Goal: Task Accomplishment & Management: Complete application form

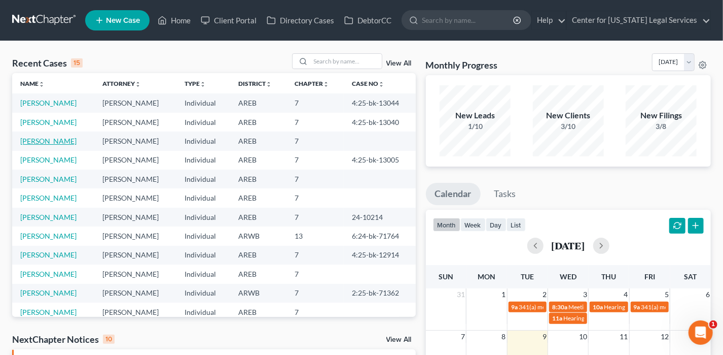
click at [53, 138] on link "[PERSON_NAME]" at bounding box center [48, 140] width 56 height 9
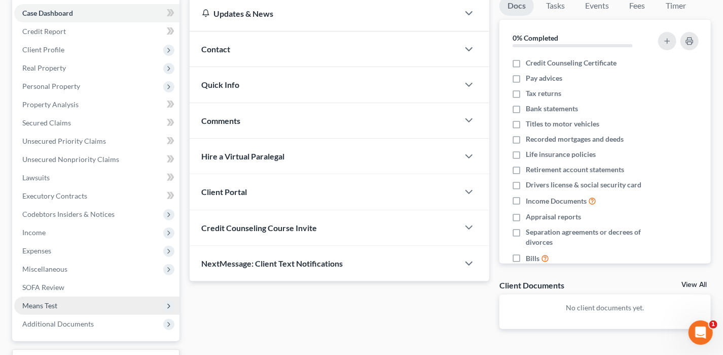
scroll to position [183, 0]
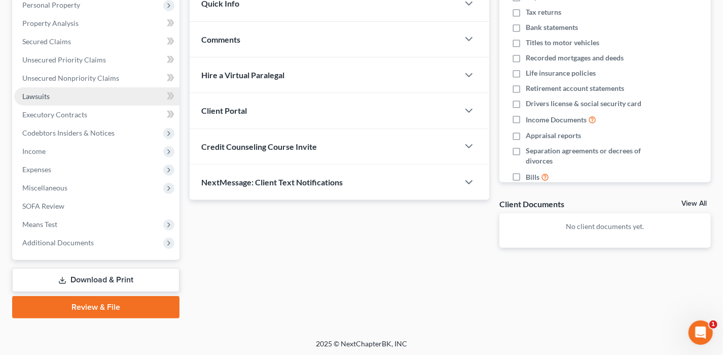
click at [47, 92] on span "Lawsuits" at bounding box center [35, 96] width 27 height 9
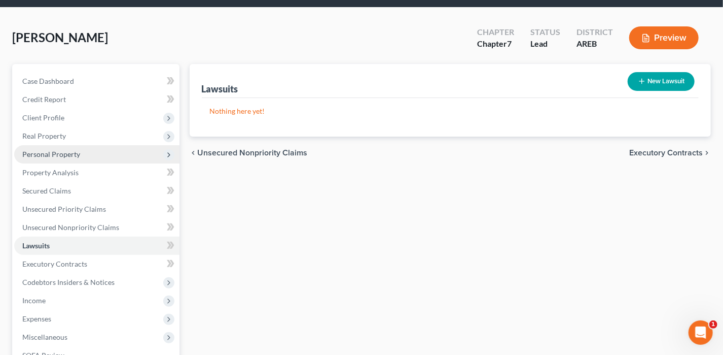
scroll to position [101, 0]
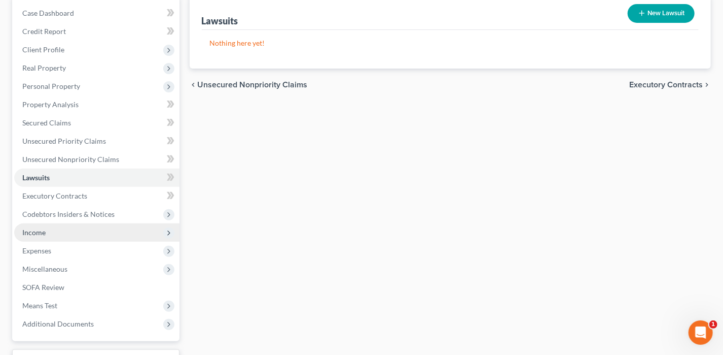
click at [49, 230] on span "Income" at bounding box center [96, 232] width 165 height 18
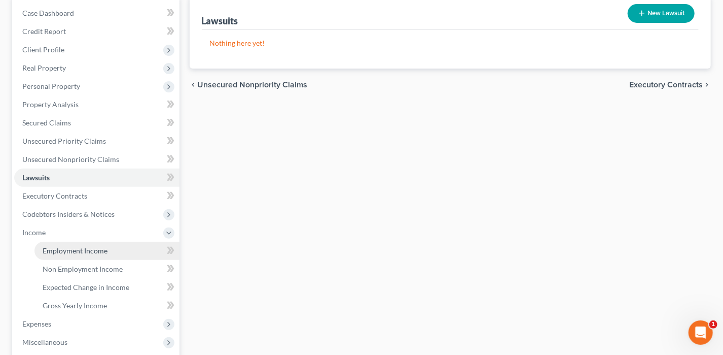
click at [86, 251] on span "Employment Income" at bounding box center [75, 250] width 65 height 9
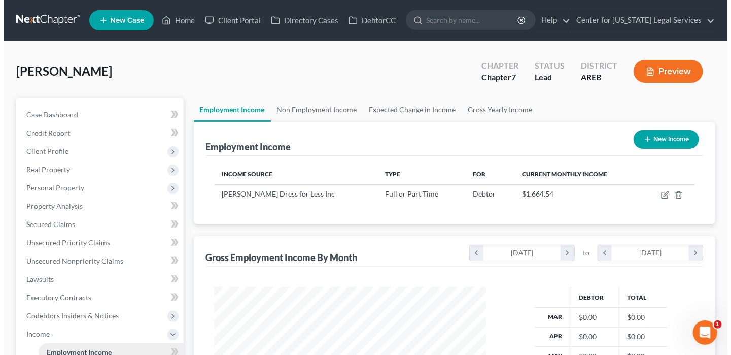
scroll to position [181, 292]
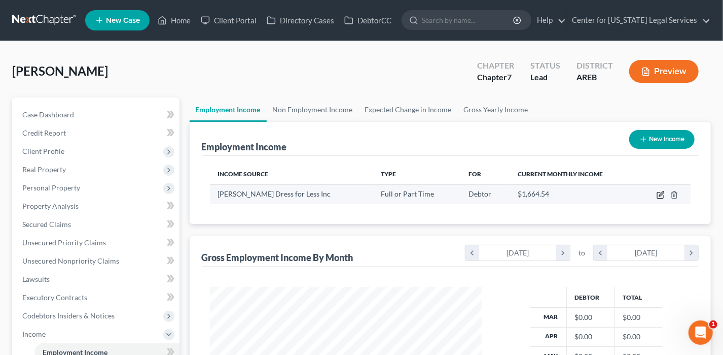
click at [659, 193] on icon "button" at bounding box center [661, 195] width 8 height 8
select select "0"
select select "4"
select select "2"
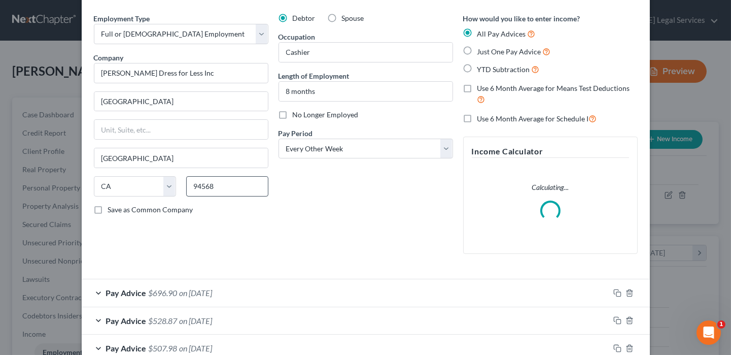
scroll to position [101, 0]
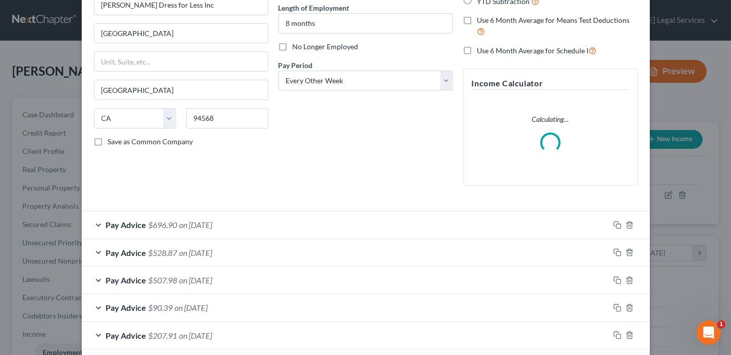
click at [213, 221] on span "on [DATE]" at bounding box center [196, 225] width 33 height 10
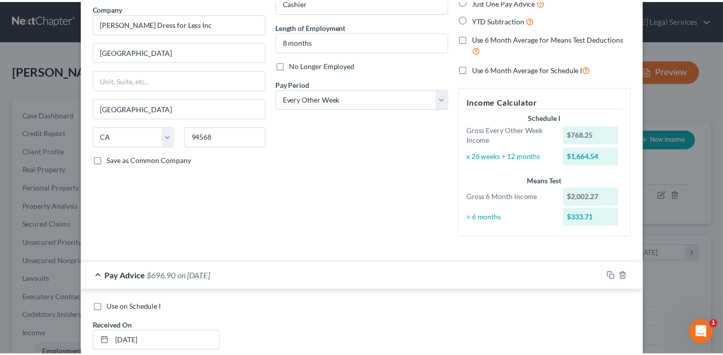
scroll to position [0, 0]
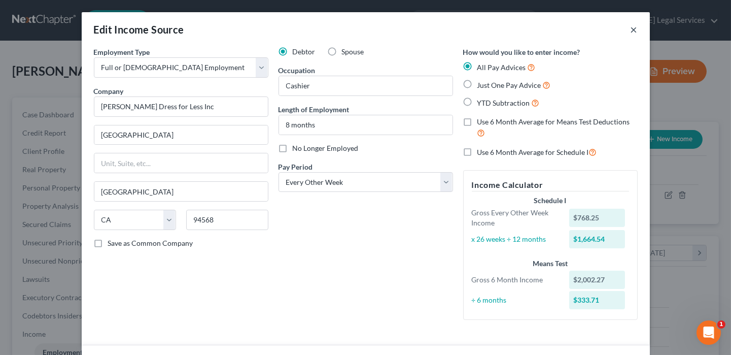
click at [631, 32] on button "×" at bounding box center [633, 29] width 7 height 12
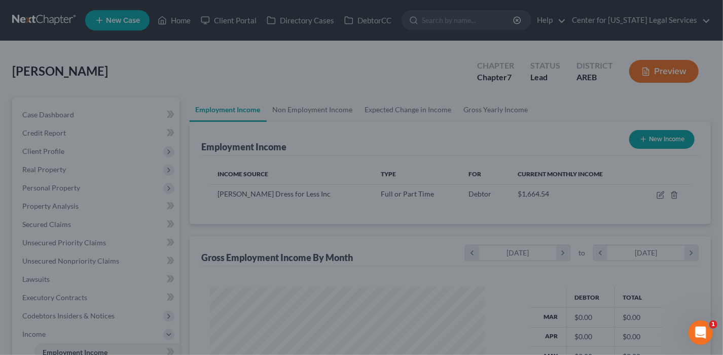
scroll to position [506996, 506884]
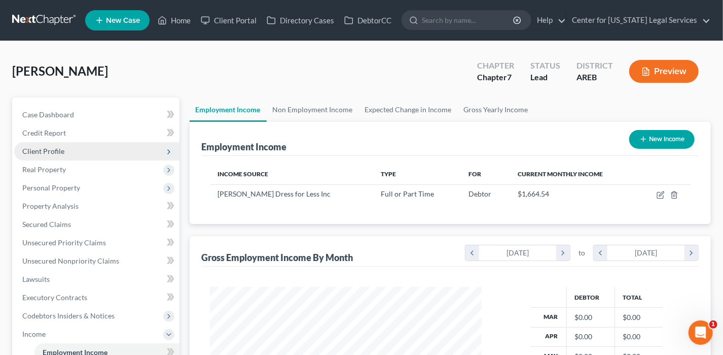
click at [45, 151] on span "Client Profile" at bounding box center [43, 151] width 42 height 9
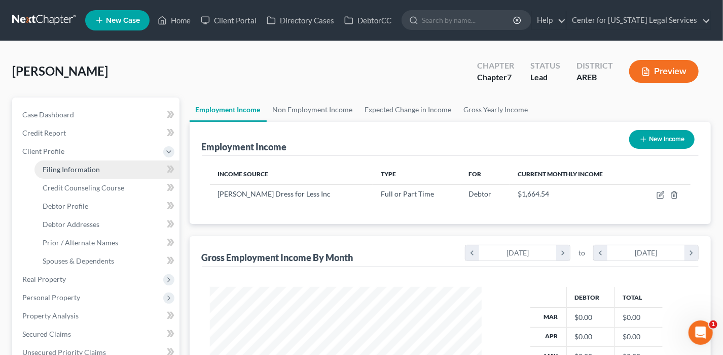
click at [72, 171] on span "Filing Information" at bounding box center [71, 169] width 57 height 9
select select "1"
select select "0"
select select "5"
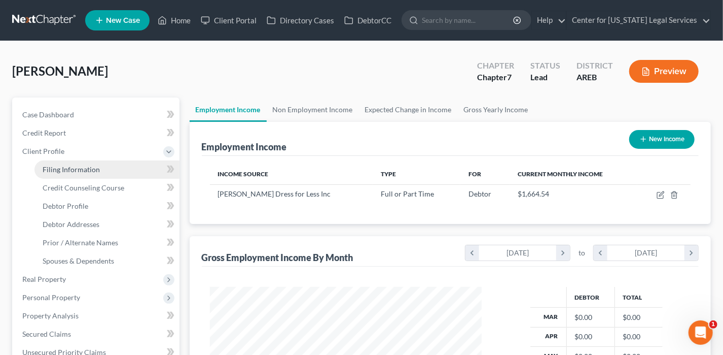
select select "2"
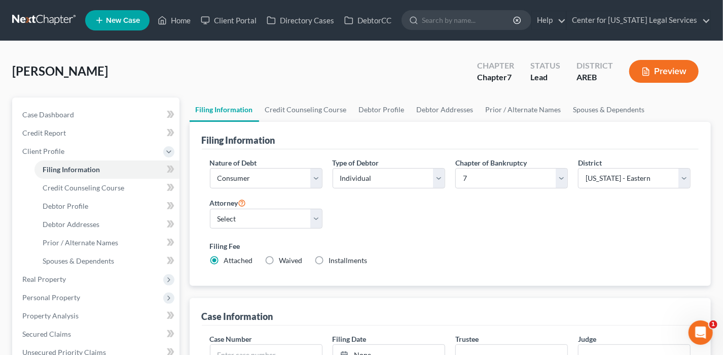
click at [279, 257] on label "Waived Waived" at bounding box center [290, 260] width 23 height 10
click at [284, 257] on input "Waived Waived" at bounding box center [287, 258] width 7 height 7
radio input "true"
radio input "false"
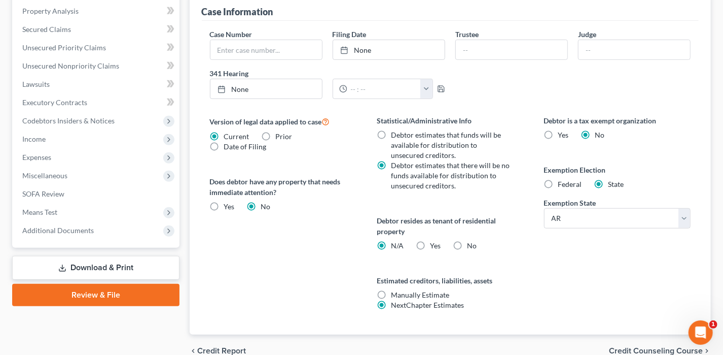
scroll to position [203, 0]
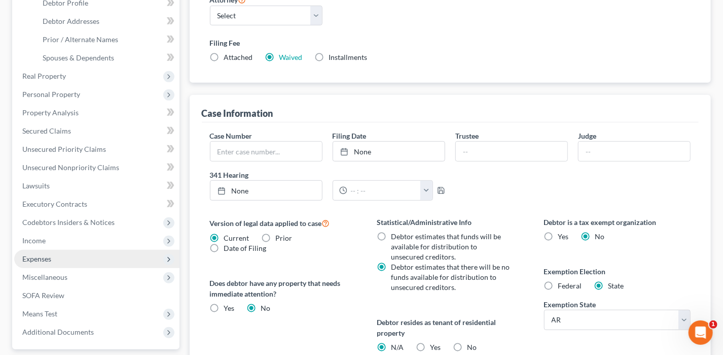
click at [42, 257] on span "Expenses" at bounding box center [36, 258] width 29 height 9
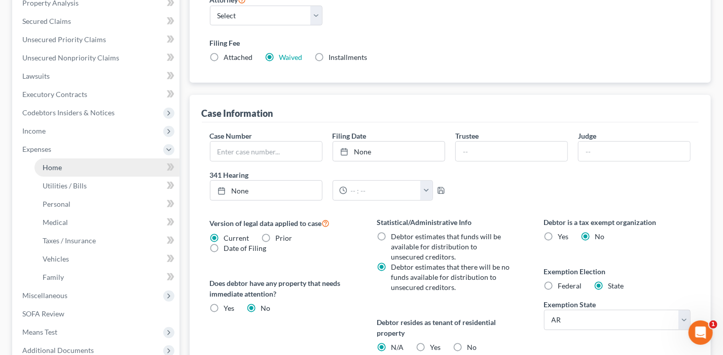
click at [61, 169] on link "Home" at bounding box center [106, 167] width 145 height 18
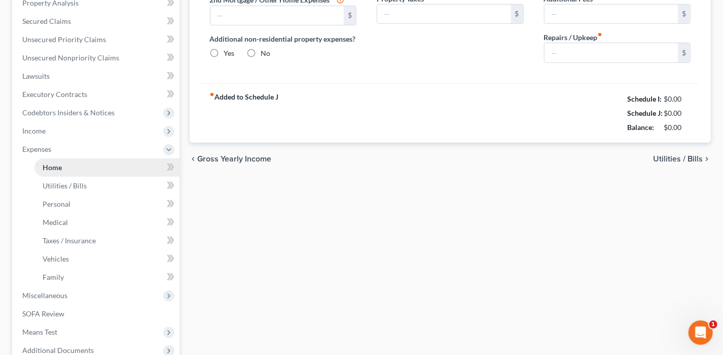
scroll to position [91, 0]
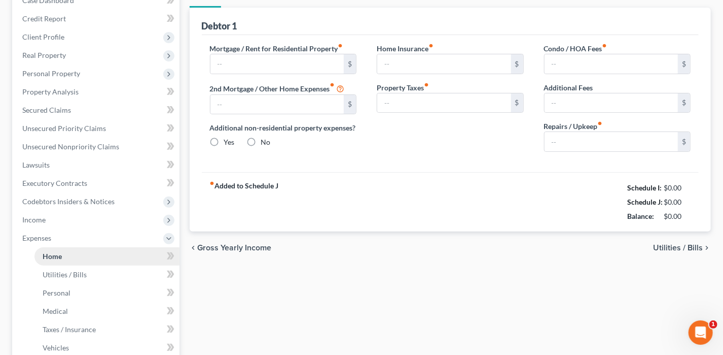
type input "0.00"
radio input "true"
type input "53.00"
type input "0.00"
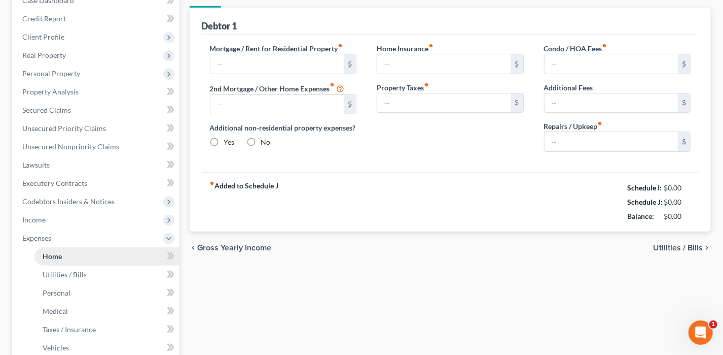
type input "0.00"
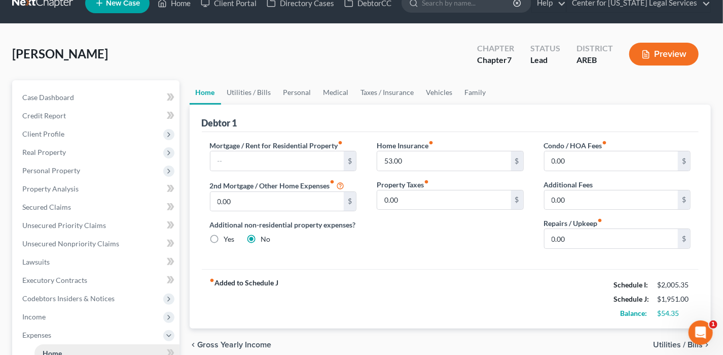
scroll to position [0, 0]
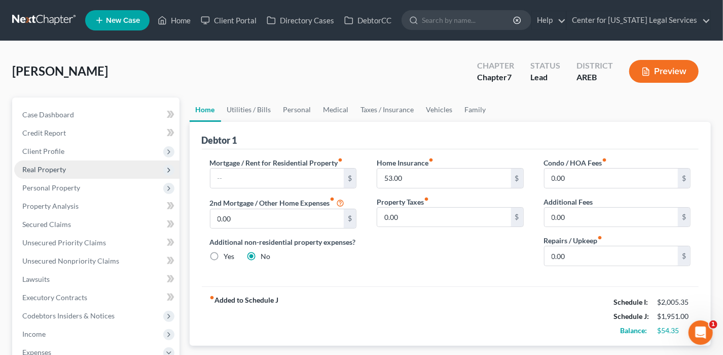
click at [42, 174] on span "Real Property" at bounding box center [96, 169] width 165 height 18
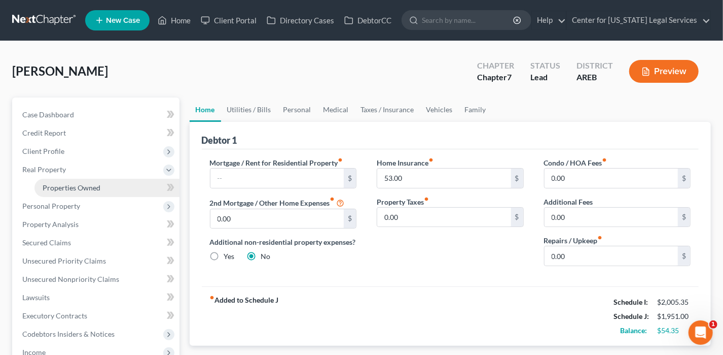
click at [69, 188] on span "Properties Owned" at bounding box center [72, 187] width 58 height 9
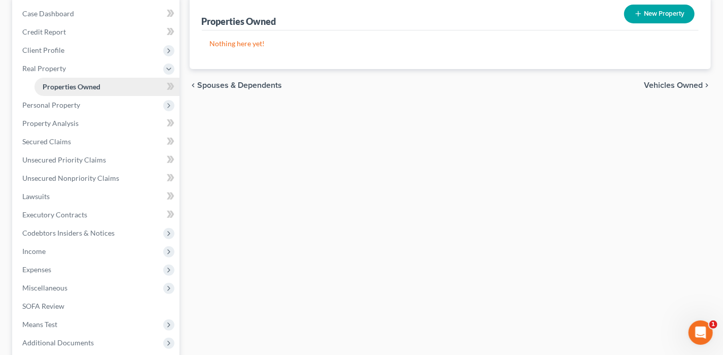
scroll to position [101, 0]
click at [72, 249] on span "Income" at bounding box center [96, 250] width 165 height 18
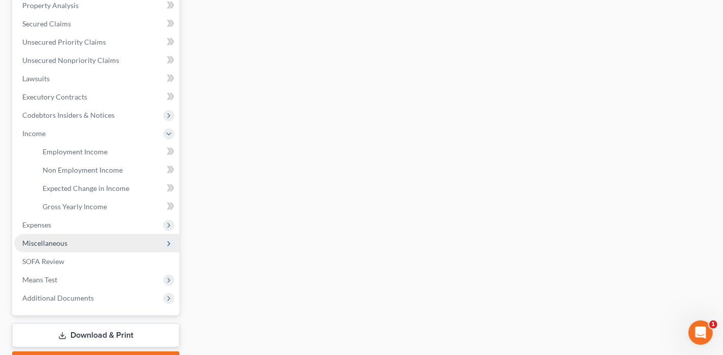
scroll to position [203, 0]
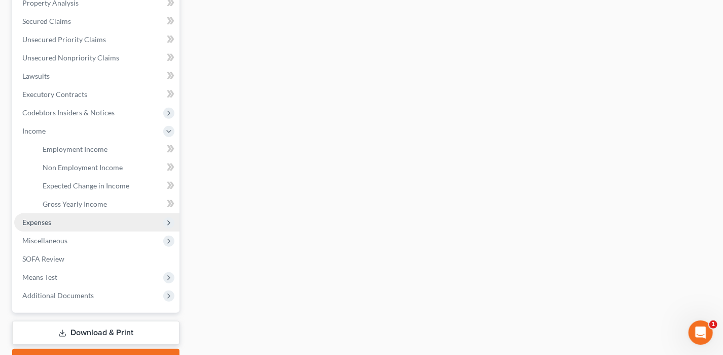
click at [55, 225] on span "Expenses" at bounding box center [96, 222] width 165 height 18
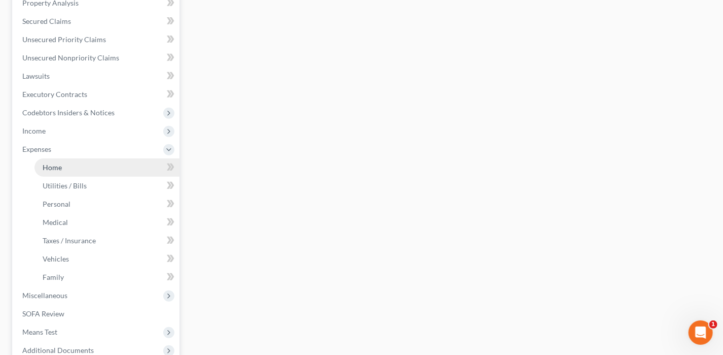
click at [77, 163] on link "Home" at bounding box center [106, 167] width 145 height 18
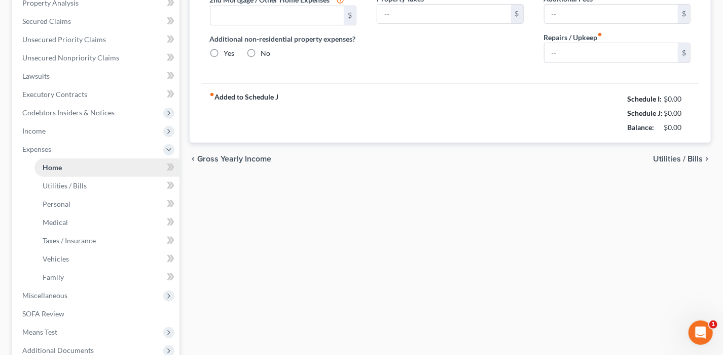
scroll to position [150, 0]
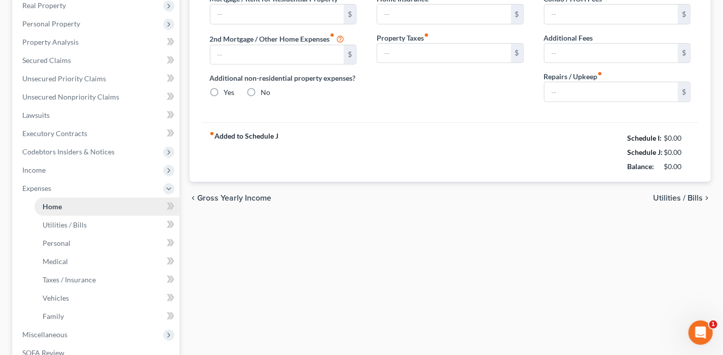
type input "0.00"
radio input "true"
type input "53.00"
type input "0.00"
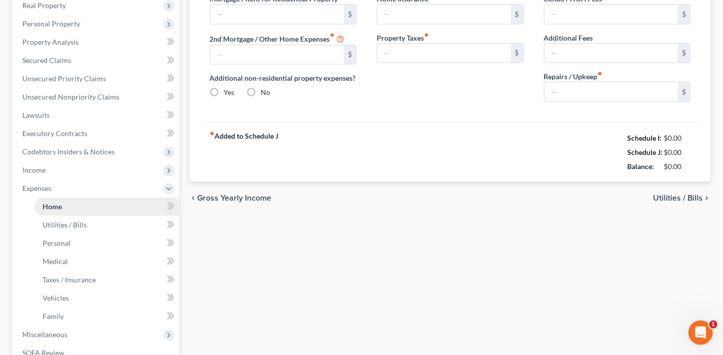
type input "0.00"
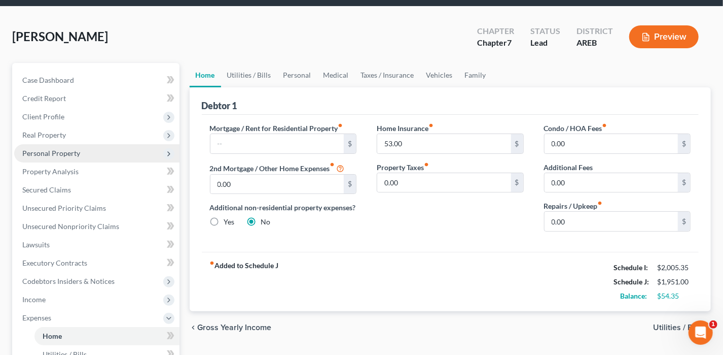
scroll to position [51, 0]
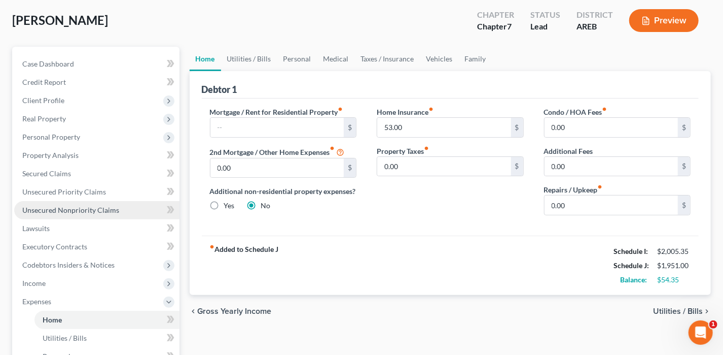
click at [54, 209] on span "Unsecured Nonpriority Claims" at bounding box center [70, 209] width 97 height 9
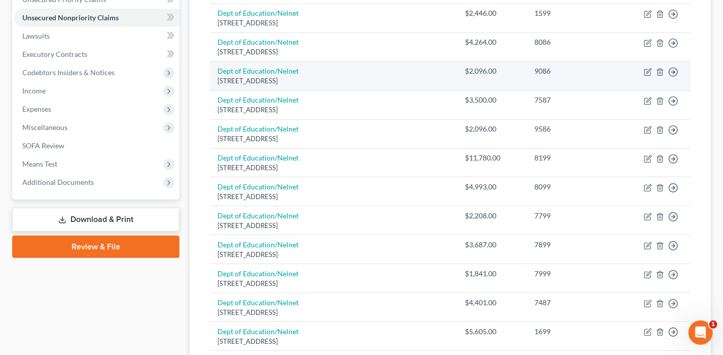
scroll to position [119, 0]
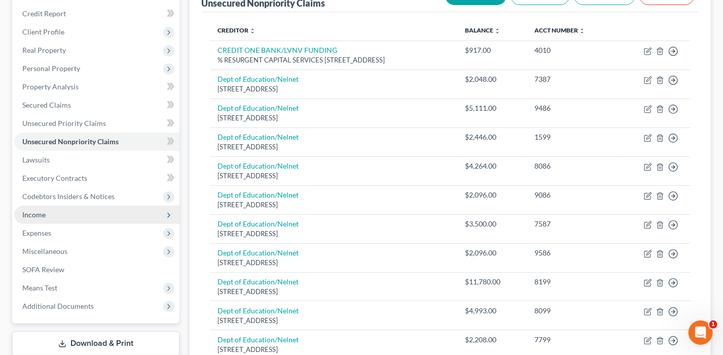
click at [45, 212] on span "Income" at bounding box center [33, 214] width 23 height 9
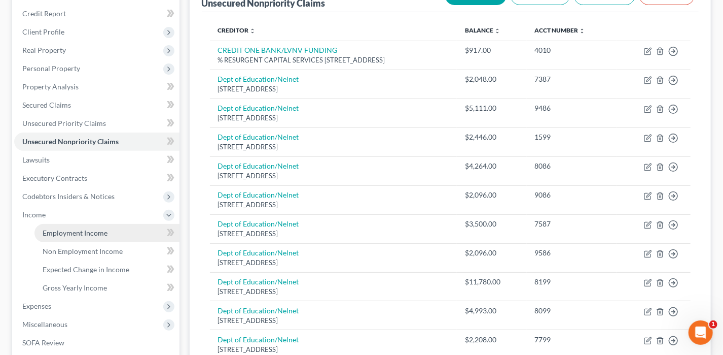
click at [75, 231] on span "Employment Income" at bounding box center [75, 232] width 65 height 9
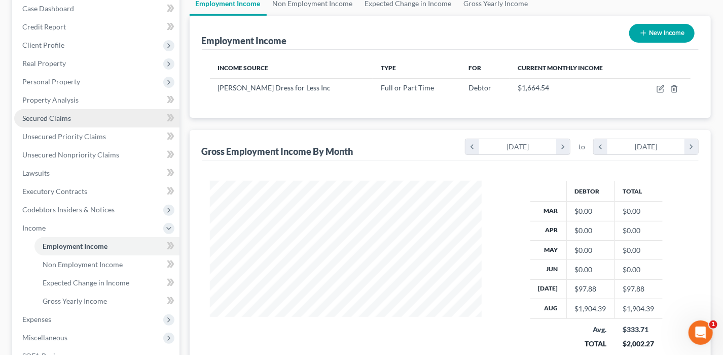
scroll to position [152, 0]
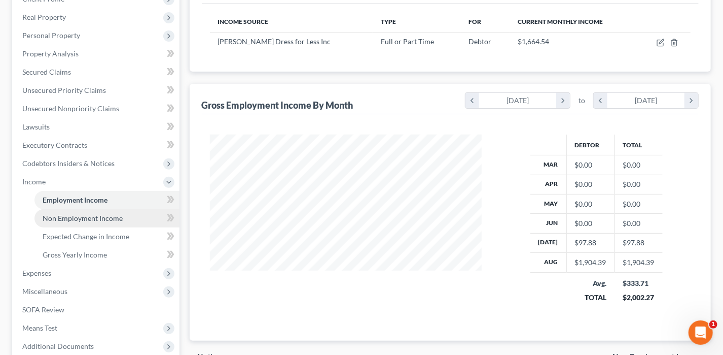
click at [76, 217] on span "Non Employment Income" at bounding box center [83, 218] width 80 height 9
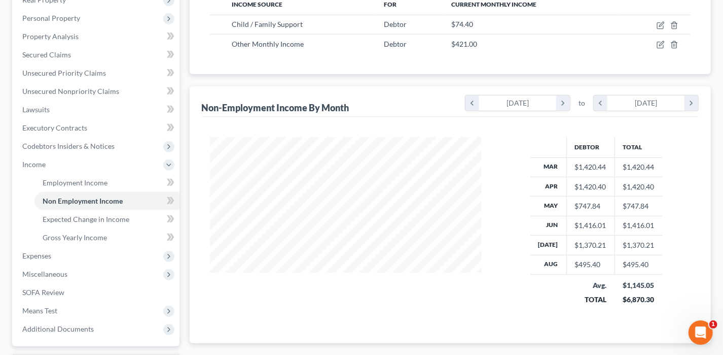
scroll to position [152, 0]
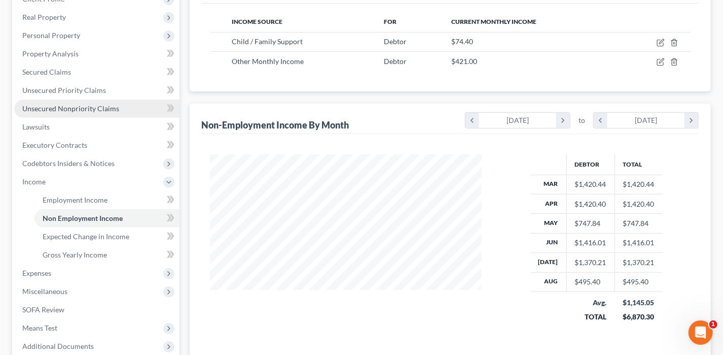
click at [74, 108] on span "Unsecured Nonpriority Claims" at bounding box center [70, 108] width 97 height 9
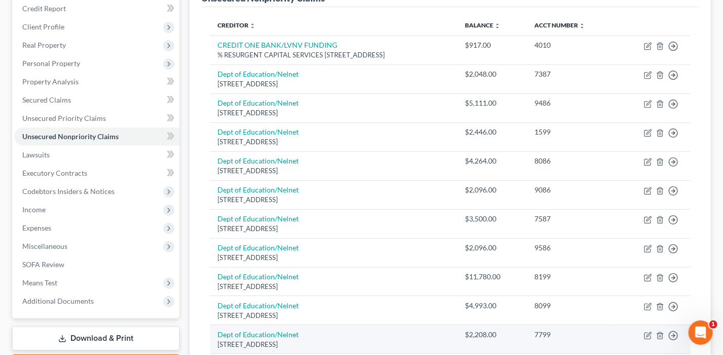
scroll to position [119, 0]
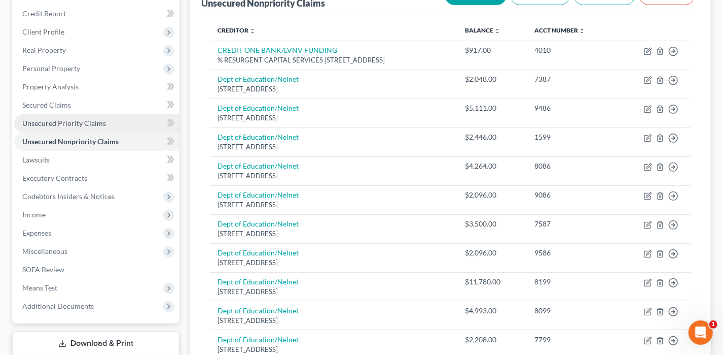
click at [40, 124] on span "Unsecured Priority Claims" at bounding box center [64, 123] width 84 height 9
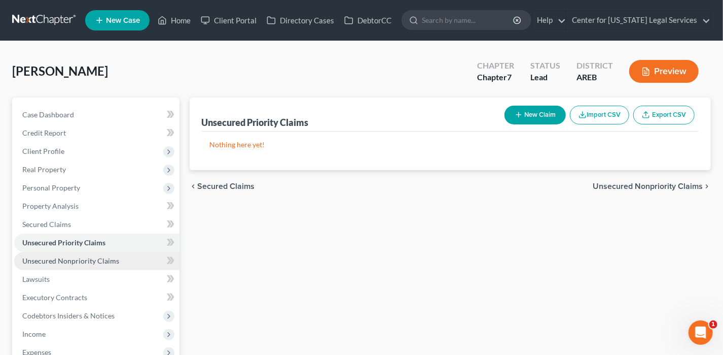
click at [105, 263] on span "Unsecured Nonpriority Claims" at bounding box center [70, 260] width 97 height 9
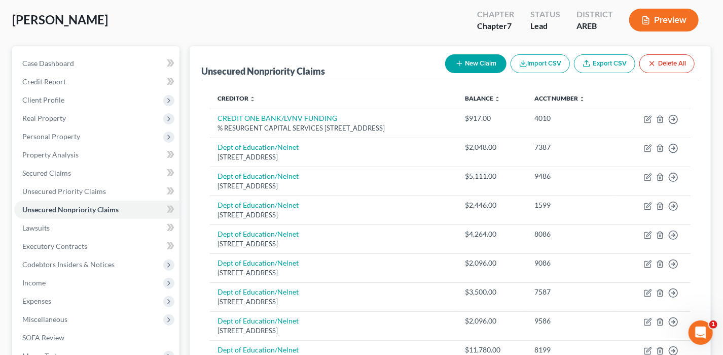
scroll to position [51, 0]
click at [46, 171] on span "Secured Claims" at bounding box center [46, 173] width 49 height 9
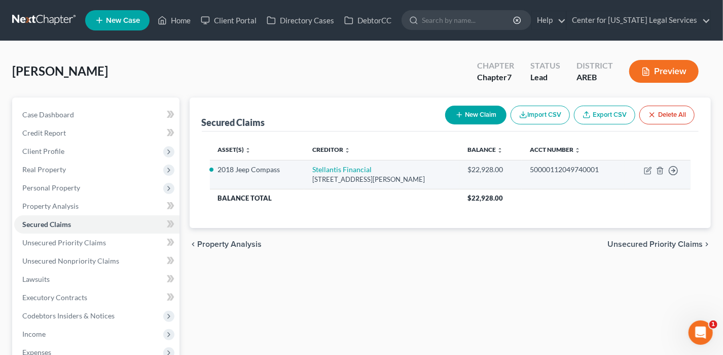
click at [642, 166] on td "Move to E Move to F Move to G Move to Notice Only" at bounding box center [658, 174] width 66 height 29
click at [648, 172] on icon "button" at bounding box center [648, 170] width 8 height 8
select select "10"
select select "0"
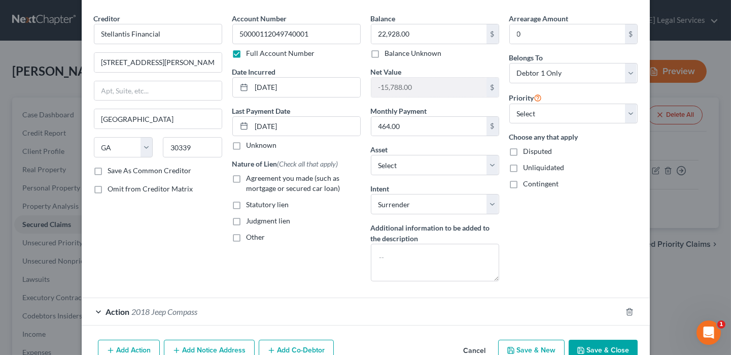
scroll to position [66, 0]
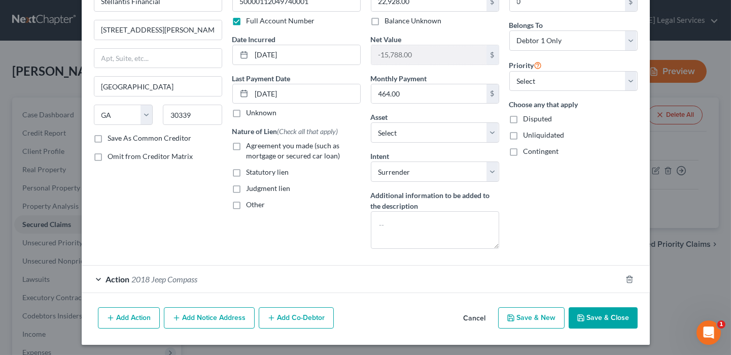
click at [110, 277] on span "Action" at bounding box center [118, 279] width 24 height 10
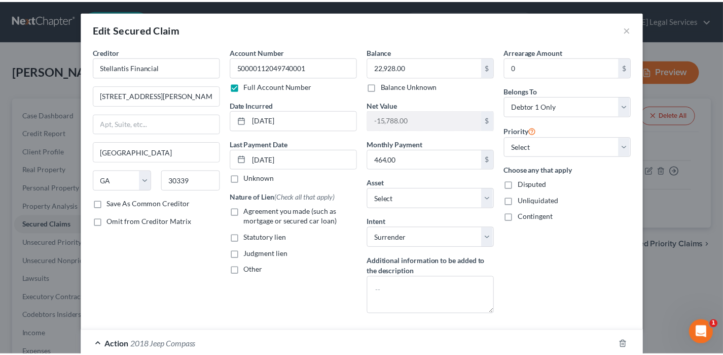
scroll to position [0, 0]
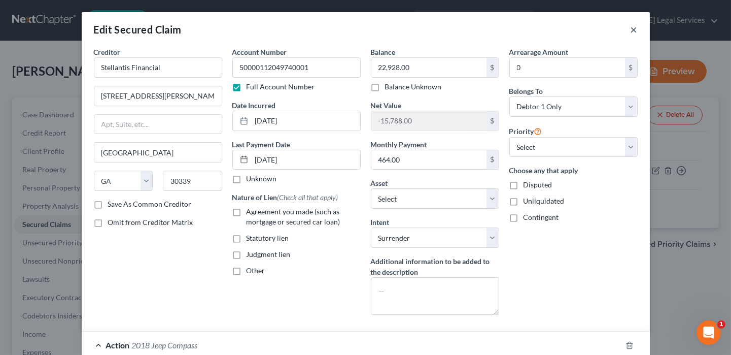
click at [632, 31] on button "×" at bounding box center [633, 29] width 7 height 12
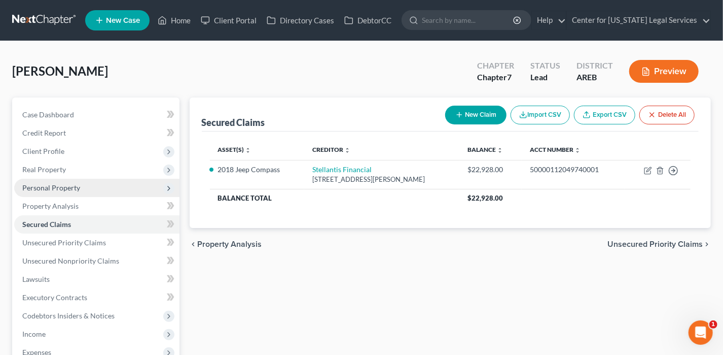
click at [55, 187] on span "Personal Property" at bounding box center [51, 187] width 58 height 9
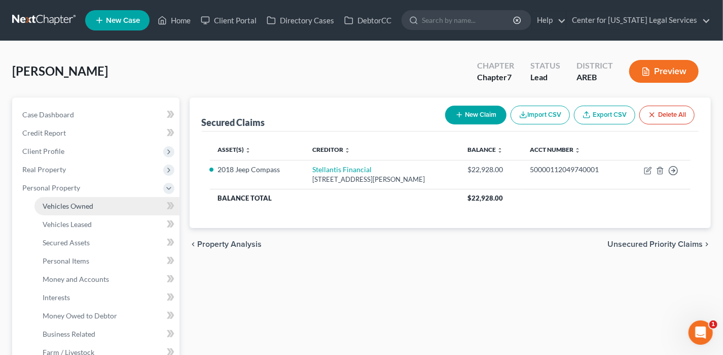
click at [60, 201] on span "Vehicles Owned" at bounding box center [68, 205] width 51 height 9
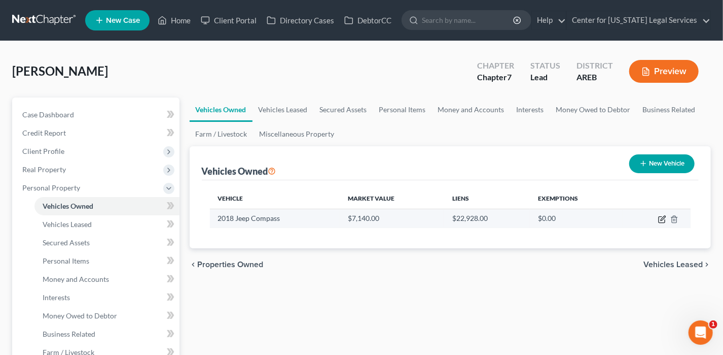
click at [659, 215] on icon "button" at bounding box center [662, 219] width 8 height 8
select select "0"
select select "8"
select select "3"
select select "0"
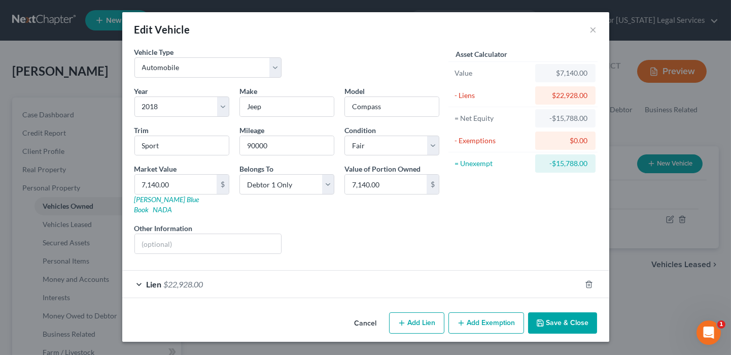
click at [380, 313] on button "Cancel" at bounding box center [365, 323] width 39 height 20
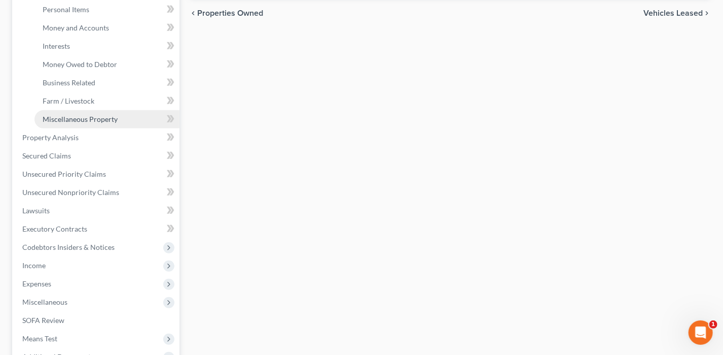
scroll to position [254, 0]
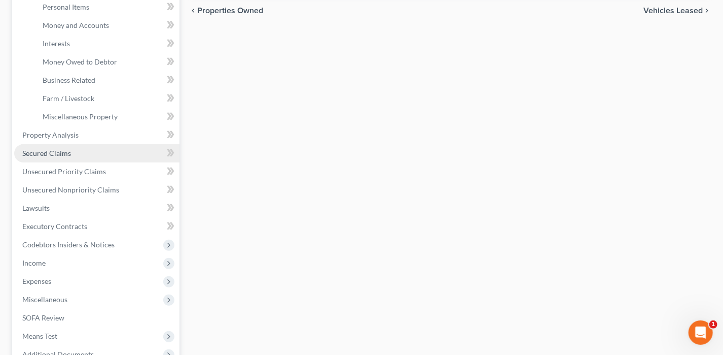
click at [63, 151] on span "Secured Claims" at bounding box center [46, 153] width 49 height 9
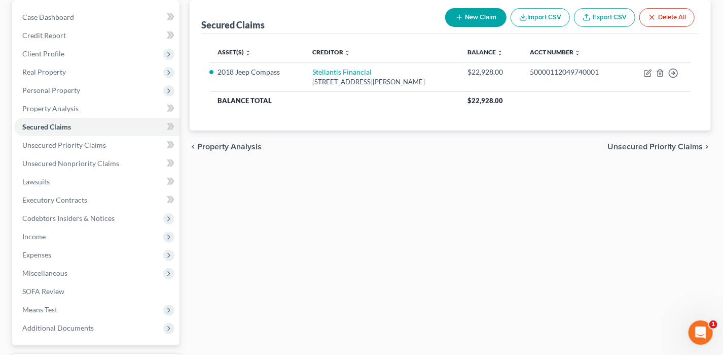
scroll to position [101, 0]
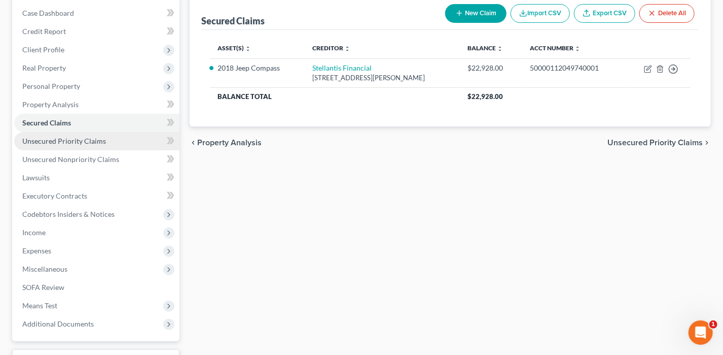
click at [92, 136] on span "Unsecured Priority Claims" at bounding box center [64, 140] width 84 height 9
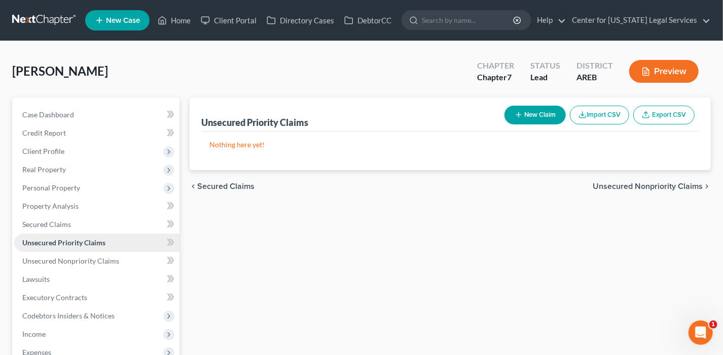
scroll to position [101, 0]
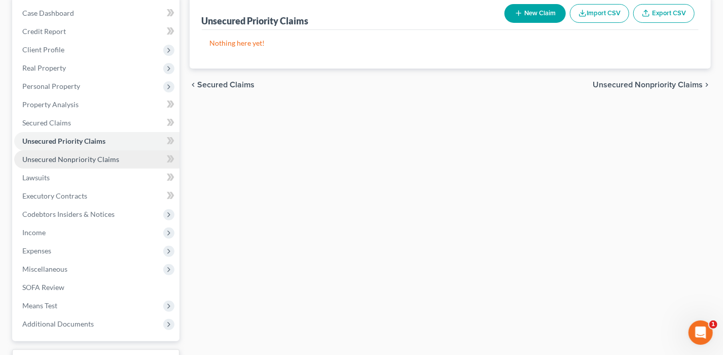
click at [83, 152] on link "Unsecured Nonpriority Claims" at bounding box center [96, 159] width 165 height 18
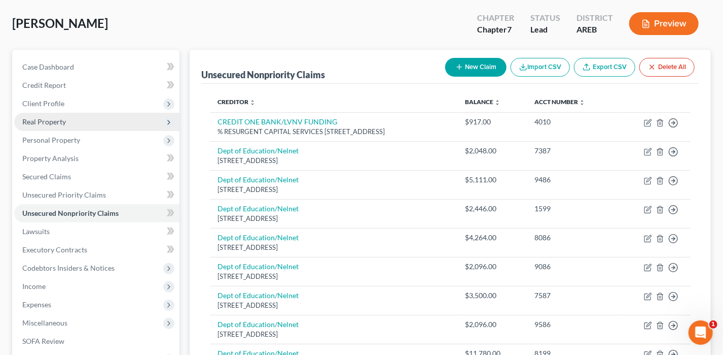
scroll to position [152, 0]
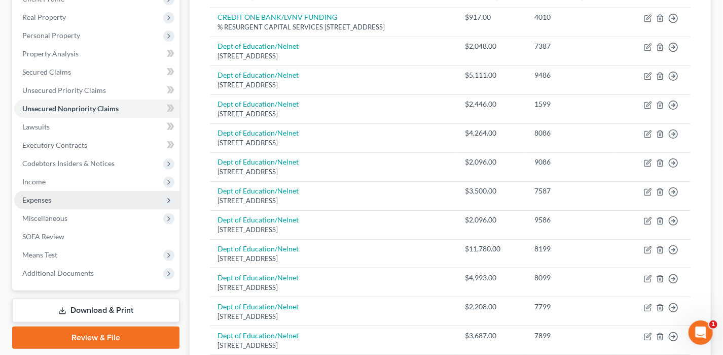
click at [27, 200] on span "Expenses" at bounding box center [36, 199] width 29 height 9
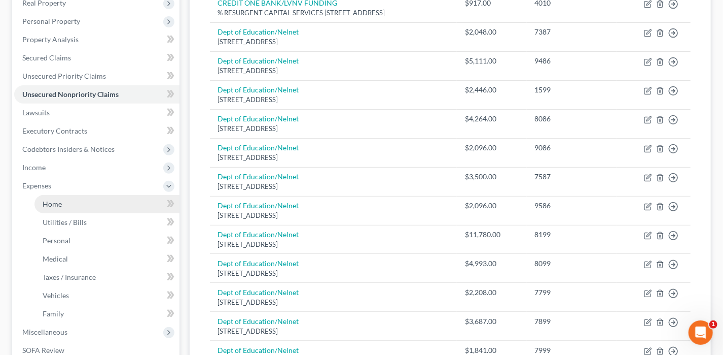
scroll to position [304, 0]
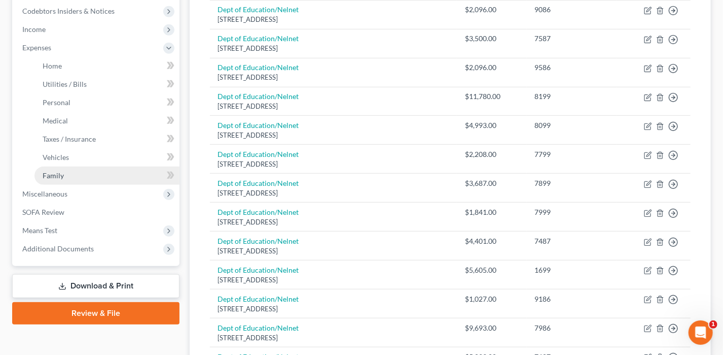
click at [55, 176] on span "Family" at bounding box center [53, 175] width 21 height 9
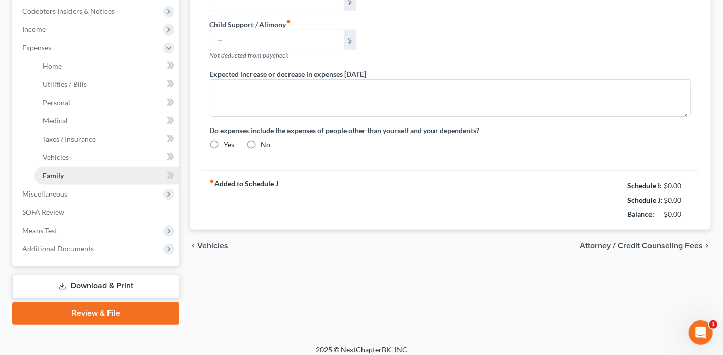
type input "0.00"
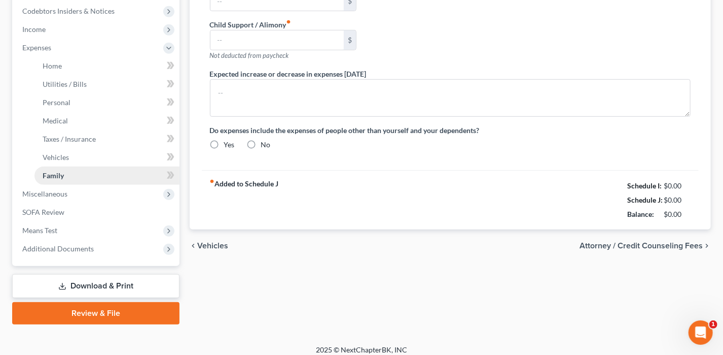
type input "0.00"
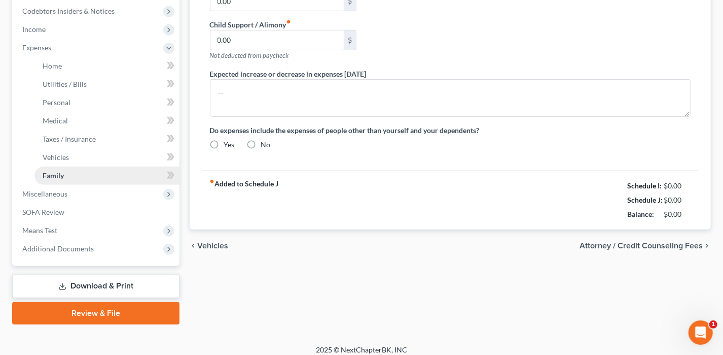
radio input "true"
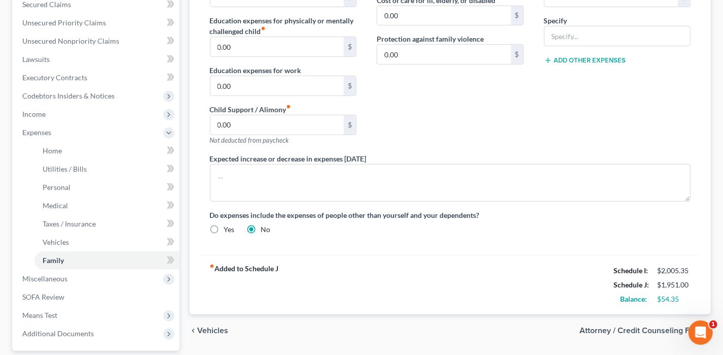
scroll to position [203, 0]
